Goal: Register for event/course

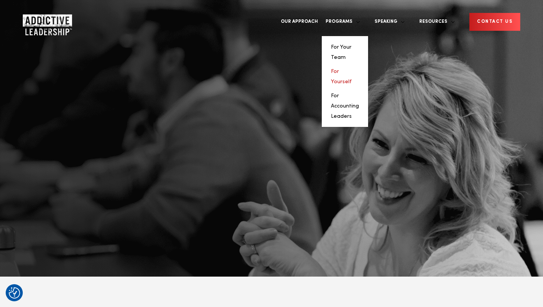
click at [352, 69] on link "For Yourself" at bounding box center [341, 77] width 21 height 16
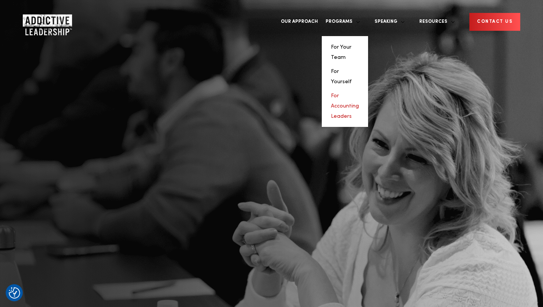
click at [359, 93] on link "For Accounting Leaders" at bounding box center [345, 106] width 28 height 26
click at [360, 19] on link "Programs" at bounding box center [341, 22] width 38 height 28
click at [352, 69] on link "For Yourself" at bounding box center [341, 77] width 21 height 16
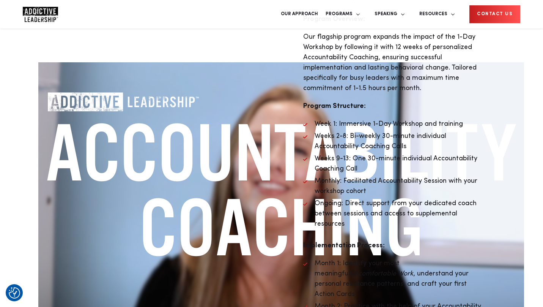
scroll to position [2474, 0]
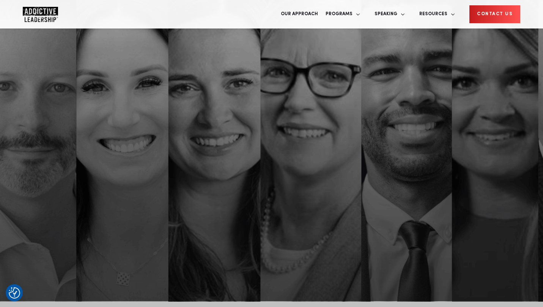
scroll to position [150, 0]
